Goal: Task Accomplishment & Management: Complete application form

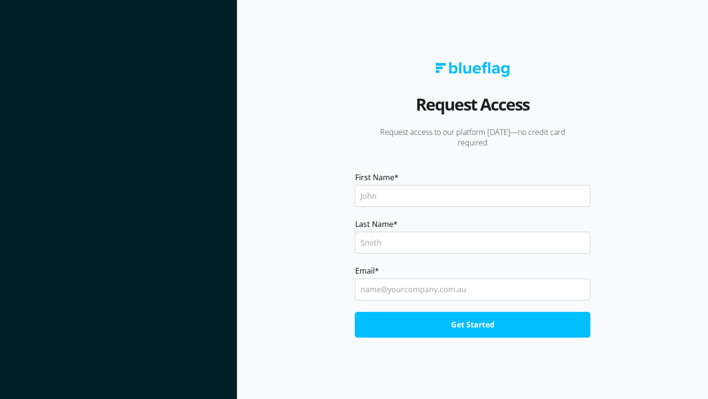
click at [393, 191] on input "First Name *" at bounding box center [473, 196] width 236 height 22
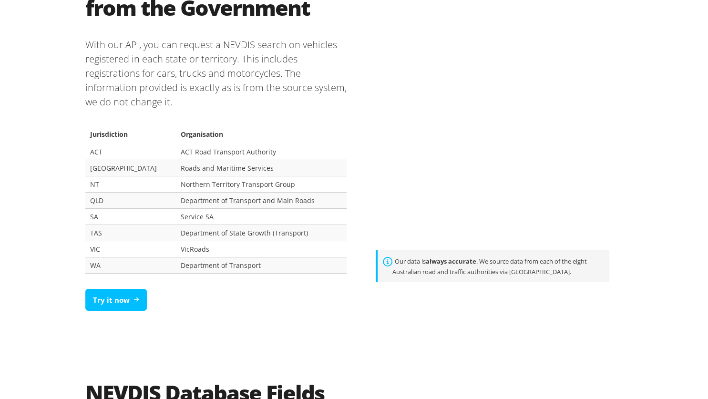
scroll to position [643, 0]
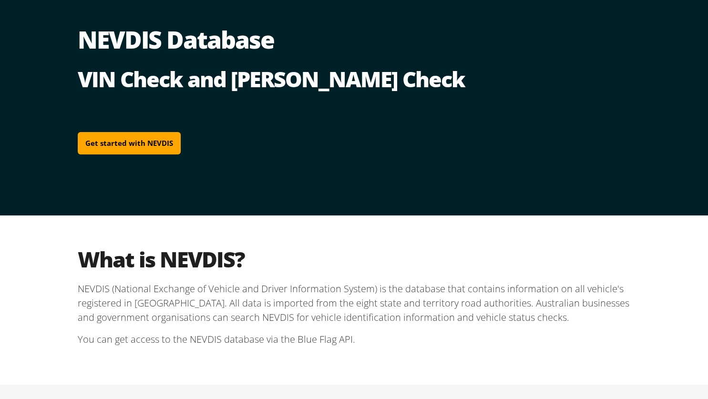
scroll to position [40, 0]
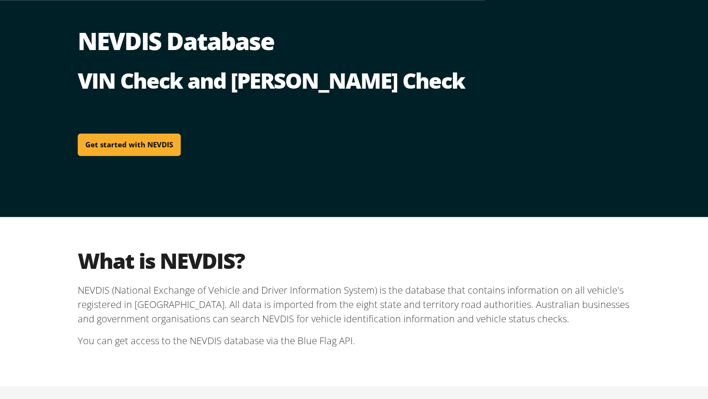
click at [157, 149] on link "Get started with NEVDIS" at bounding box center [129, 145] width 103 height 22
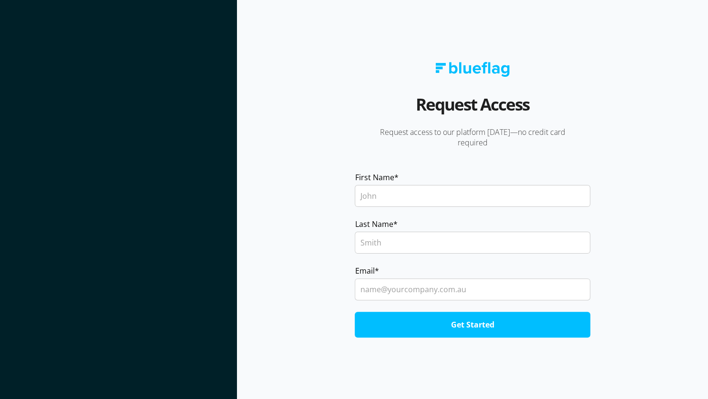
click at [361, 189] on input "First Name *" at bounding box center [473, 196] width 236 height 22
type input "[PERSON_NAME]"
type input "Brindal"
type input "[EMAIL_ADDRESS][DOMAIN_NAME]"
click at [442, 327] on input "Get Started" at bounding box center [473, 325] width 236 height 26
